Goal: Task Accomplishment & Management: Manage account settings

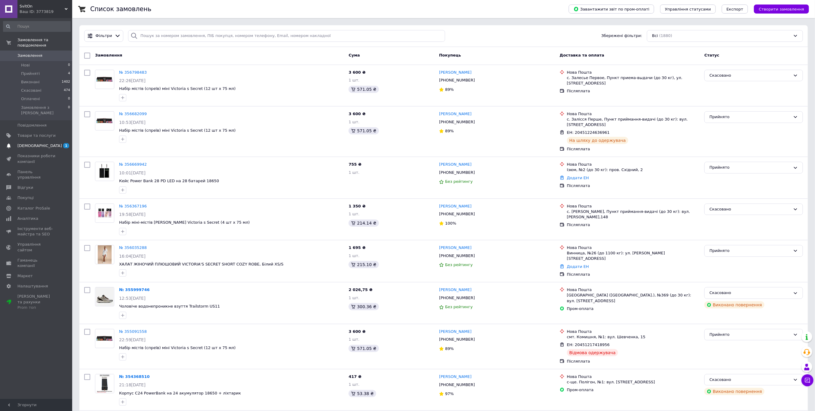
click at [42, 143] on span "[DEMOGRAPHIC_DATA]" at bounding box center [36, 145] width 38 height 5
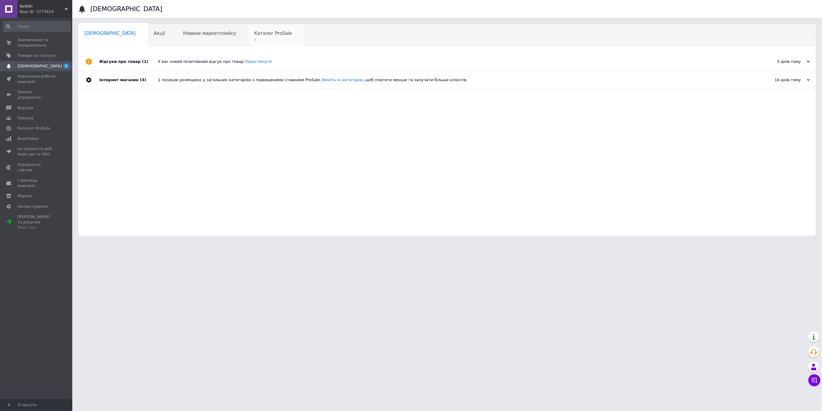
click at [254, 34] on span "Каталог ProSale" at bounding box center [273, 33] width 38 height 5
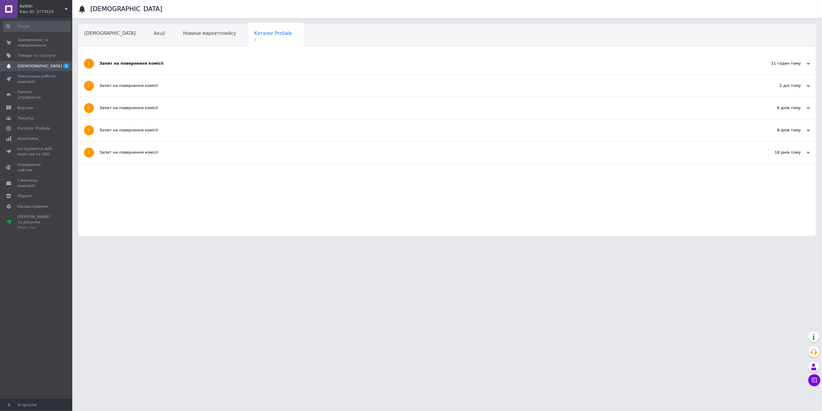
click at [150, 66] on div "Запит на повернення комісії" at bounding box center [424, 63] width 650 height 5
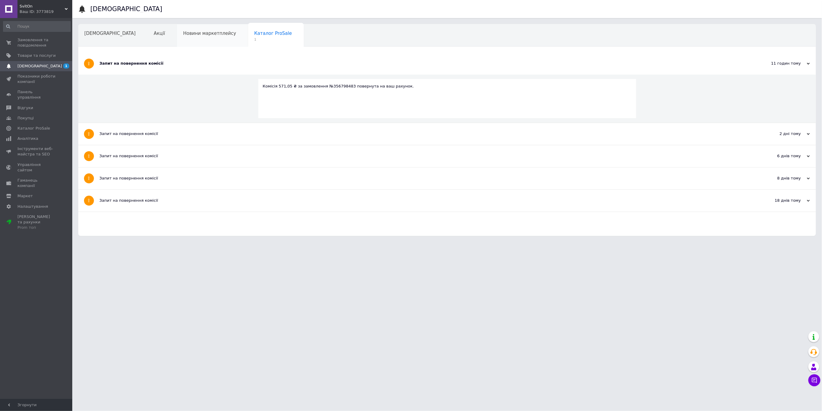
click at [179, 39] on div "Новини маркетплейсу" at bounding box center [212, 35] width 71 height 23
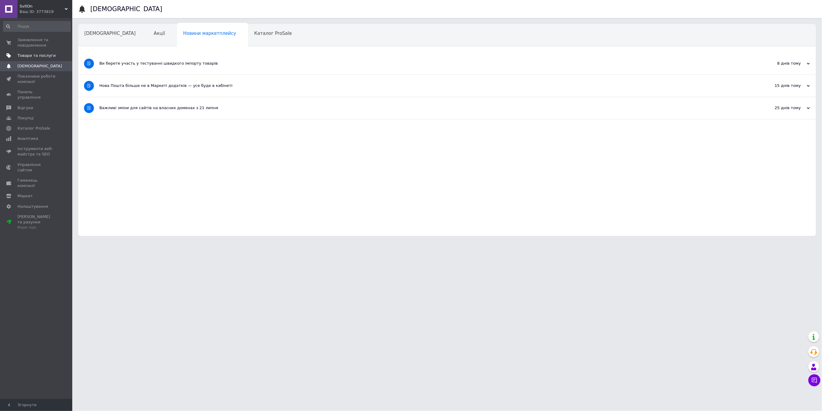
click at [35, 54] on span "Товари та послуги" at bounding box center [36, 55] width 38 height 5
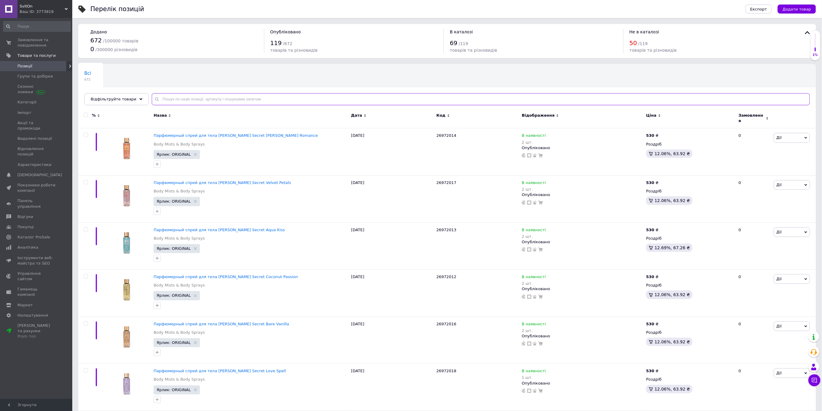
click at [294, 101] on input "text" at bounding box center [481, 99] width 658 height 12
paste input "BM3924-010"
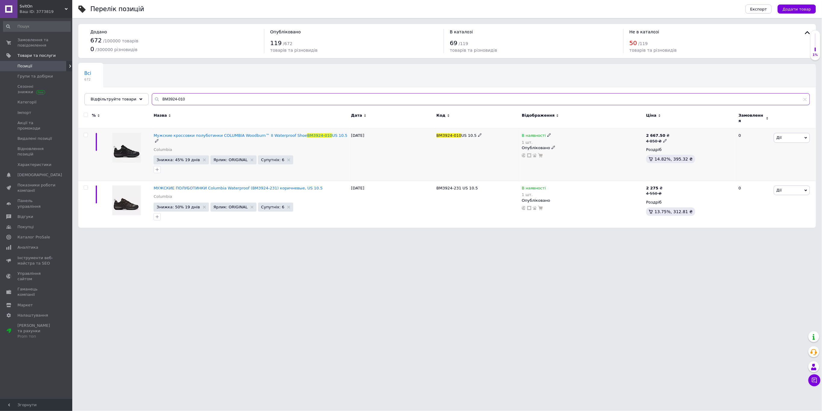
type input "BM3924-010"
drag, startPoint x: 333, startPoint y: 132, endPoint x: 153, endPoint y: 135, distance: 180.0
click at [153, 135] on div "Мужские кроссовки полуботинки COLUMBIA Woodburn™ II Waterproof Shoe BM3924-010 …" at bounding box center [250, 154] width 197 height 53
copy span "Мужские кроссовки полуботинки COLUMBIA Woodburn™ II Waterproof Shoe BM3924-010 …"
